Goal: Task Accomplishment & Management: Use online tool/utility

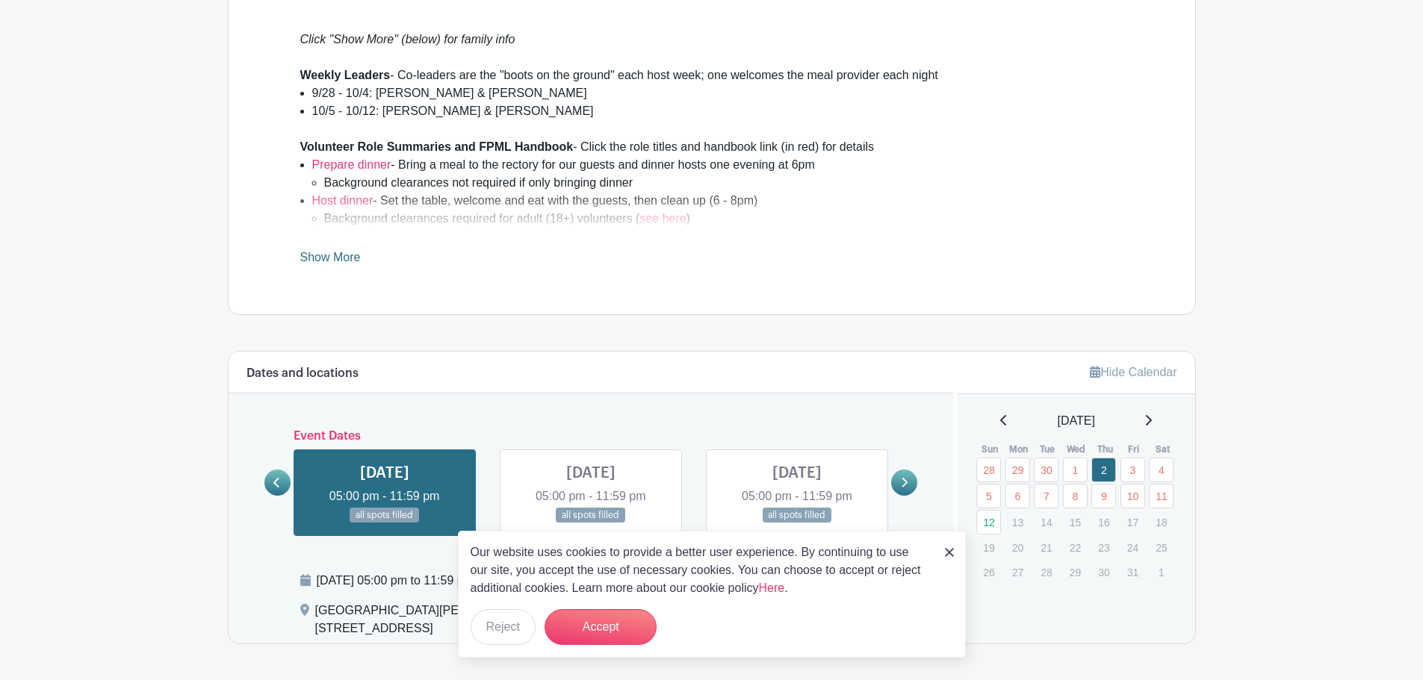
scroll to position [523, 0]
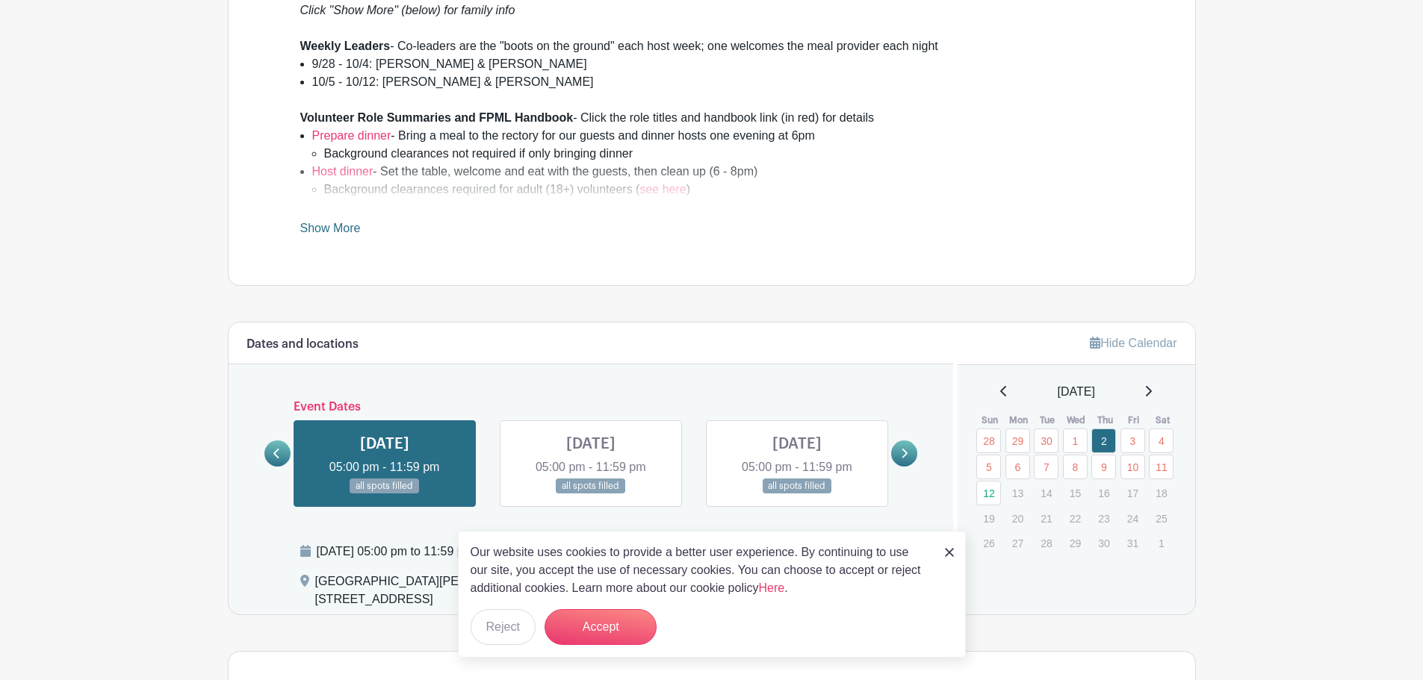
click at [797, 494] on link at bounding box center [797, 494] width 0 height 0
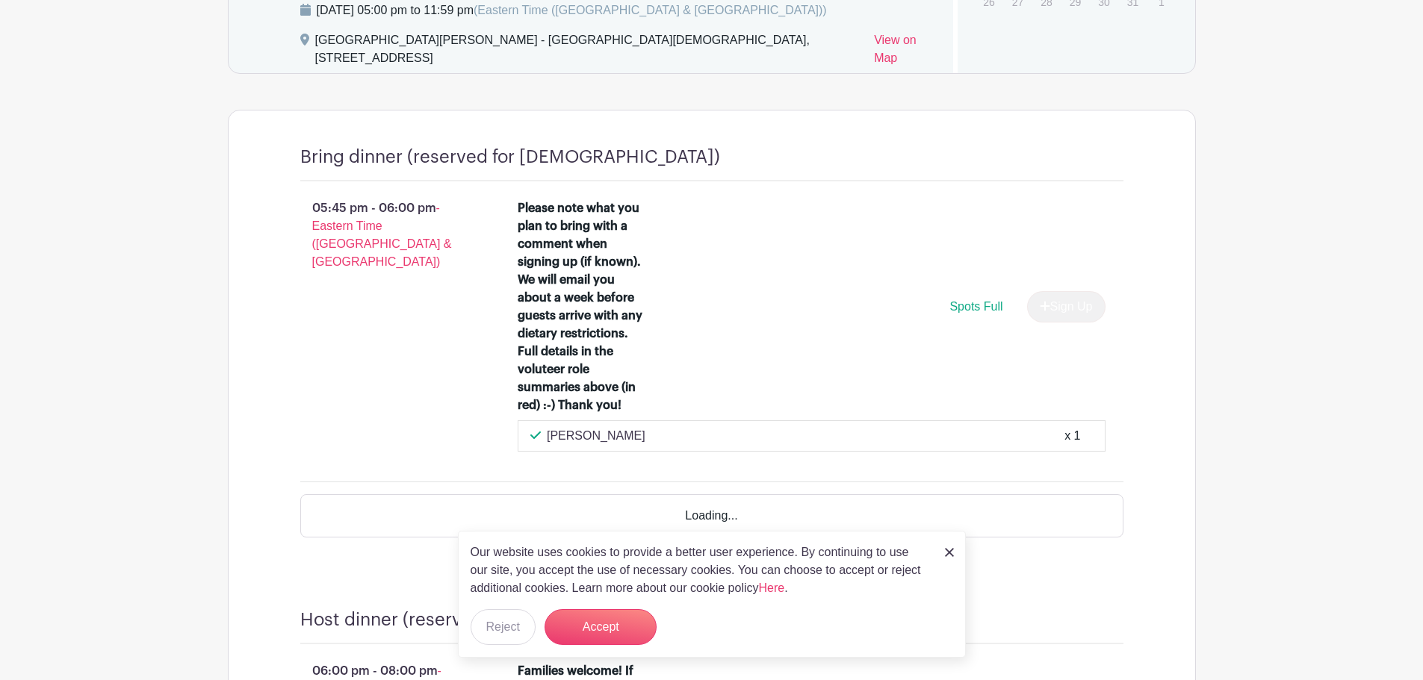
scroll to position [1120, 0]
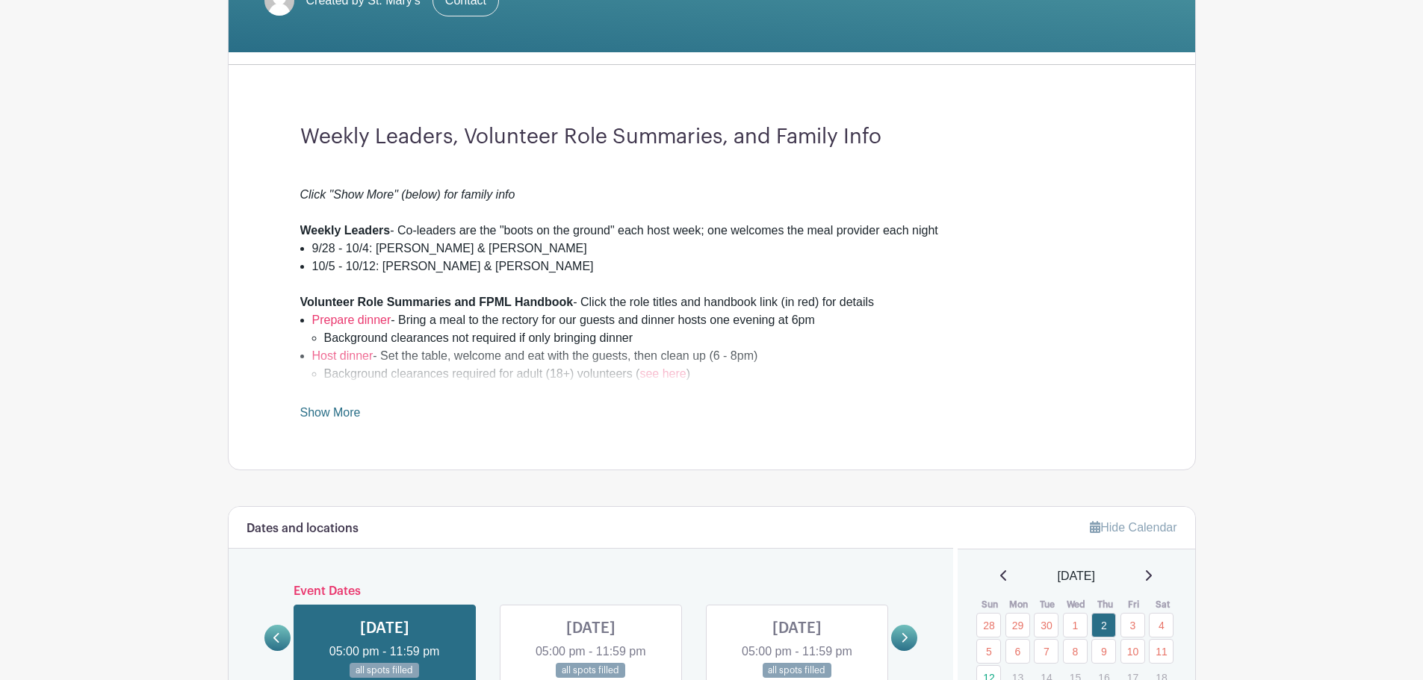
scroll to position [523, 0]
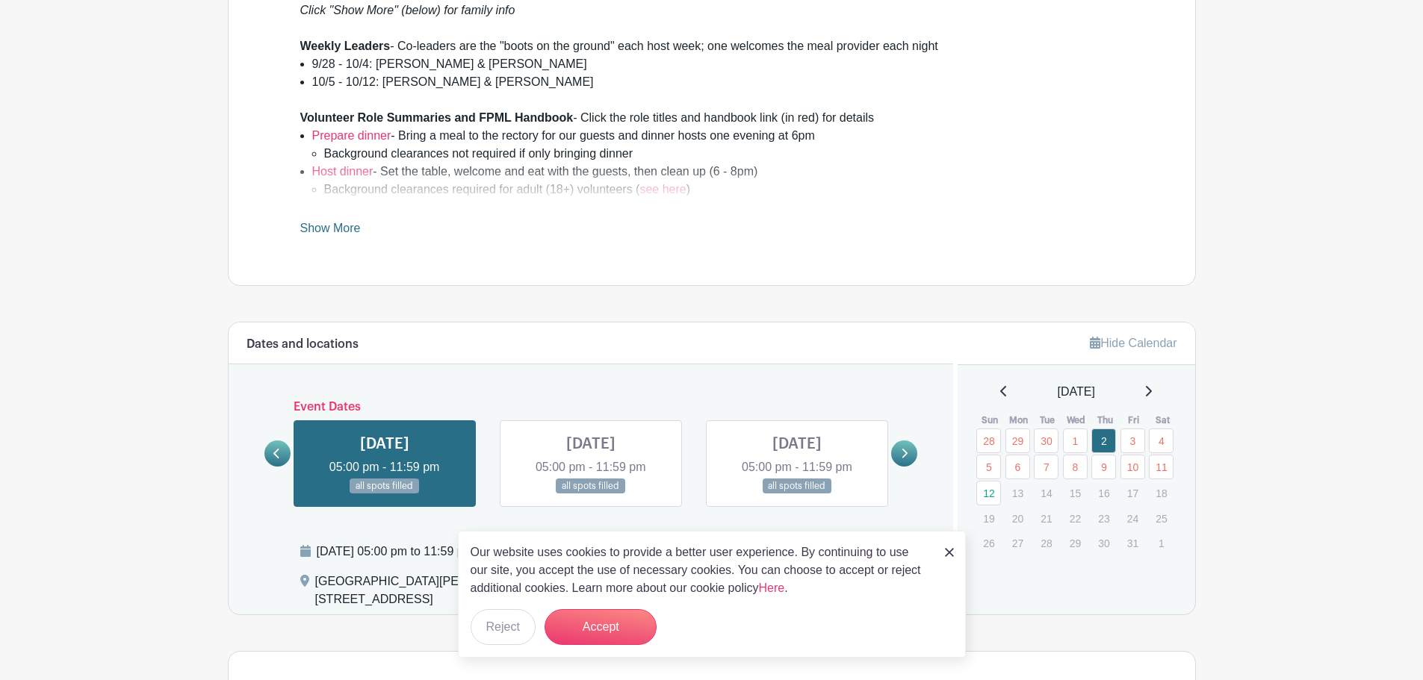
click at [797, 494] on link at bounding box center [797, 494] width 0 height 0
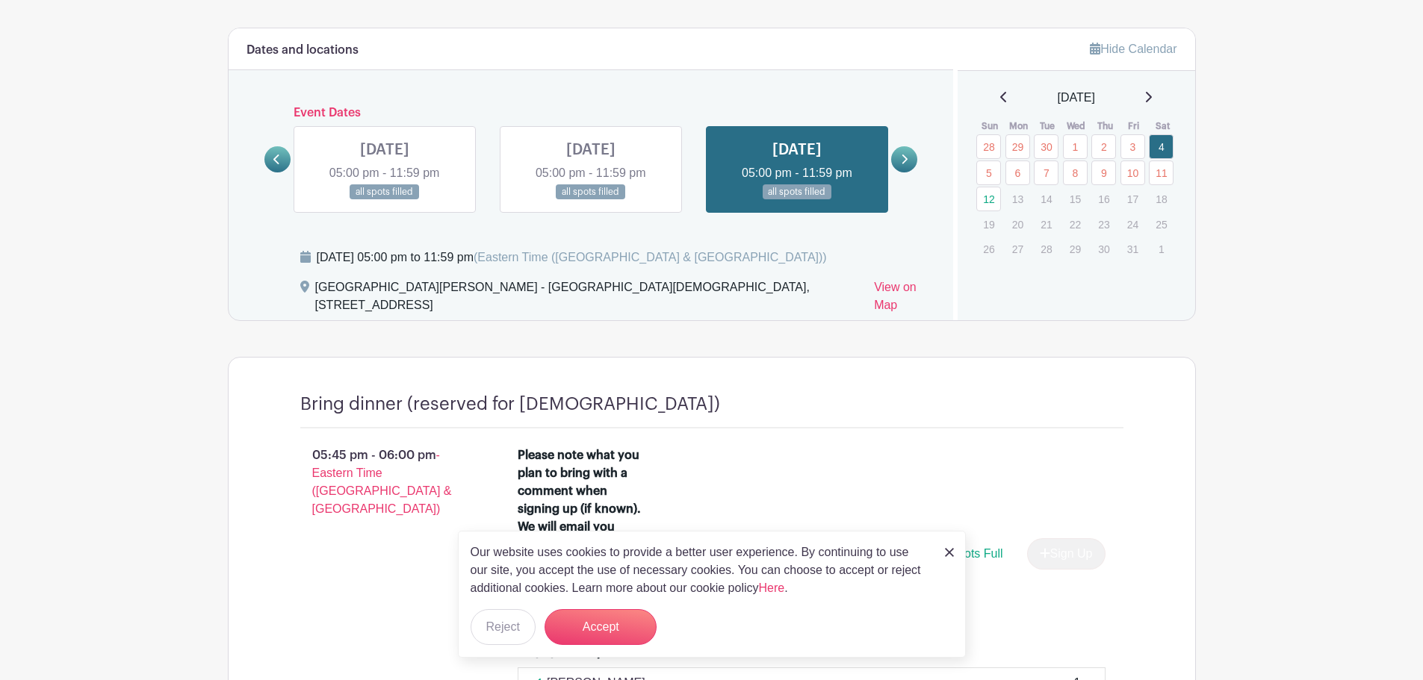
scroll to position [747, 0]
